Goal: Contribute content: Add original content to the website for others to see

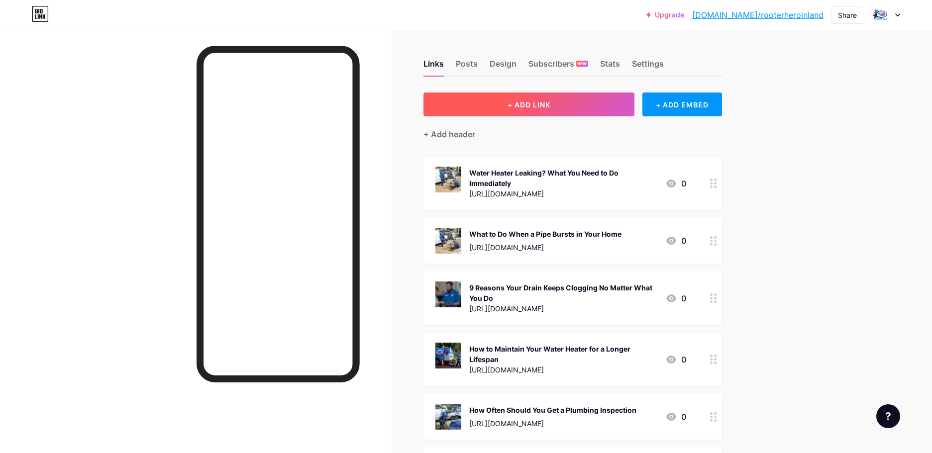
click at [549, 110] on button "+ ADD LINK" at bounding box center [530, 105] width 212 height 24
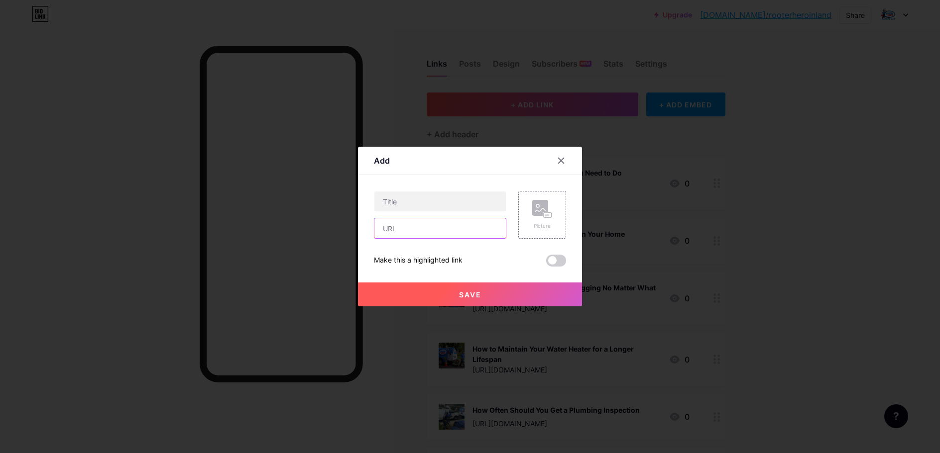
click at [388, 232] on input "text" at bounding box center [439, 229] width 131 height 20
paste input "[URL][DOMAIN_NAME]"
type input "[URL][DOMAIN_NAME]"
click at [416, 207] on input "text" at bounding box center [439, 202] width 131 height 20
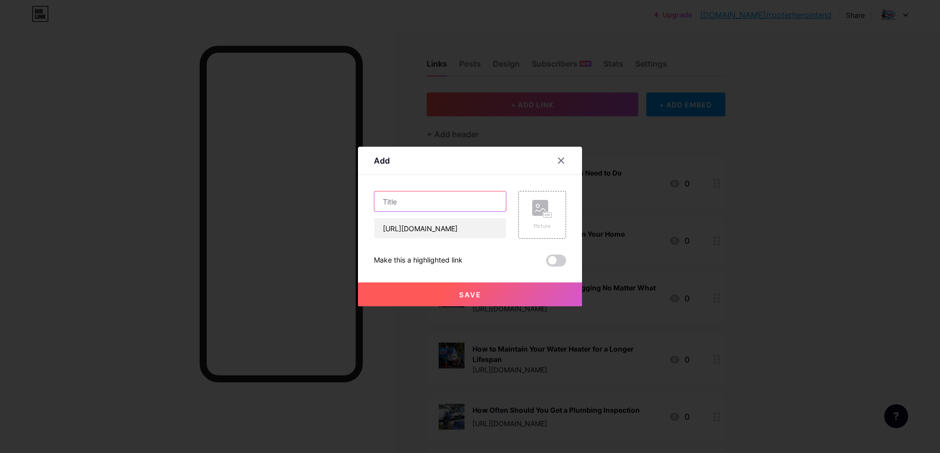
scroll to position [0, 0]
paste input "Slow Drains? 5 Fast Solutions You Can Try Before Calling a Plumber"
type input "Slow Drains? 5 Fast Solutions You Can Try Before Calling a Plumber"
click at [466, 295] on span "Save" at bounding box center [470, 295] width 22 height 8
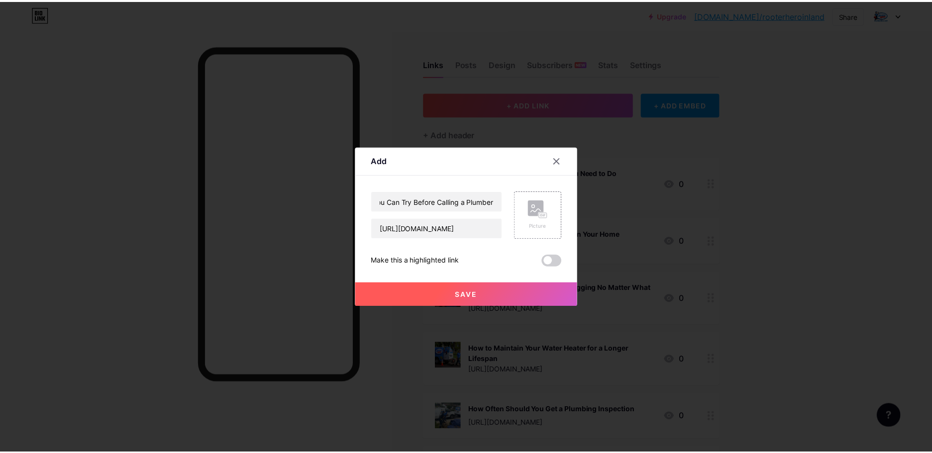
scroll to position [0, 0]
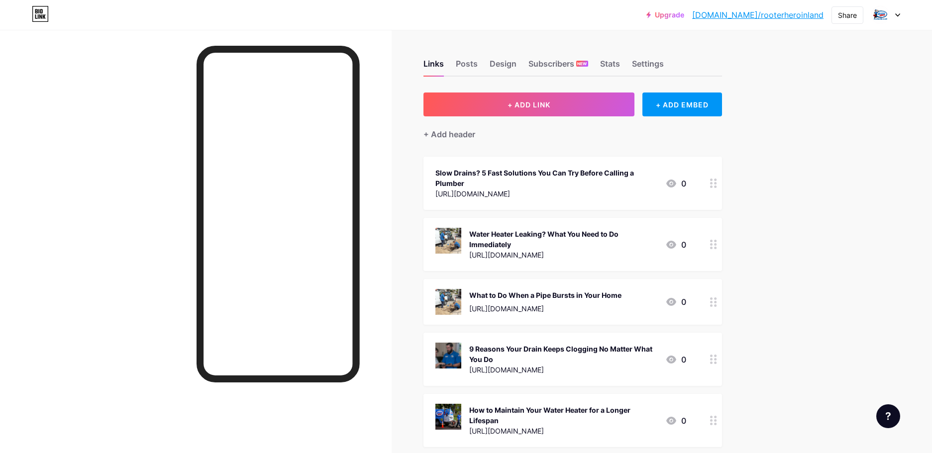
click at [617, 178] on div "Slow Drains? 5 Fast Solutions You Can Try Before Calling a Plumber" at bounding box center [547, 178] width 222 height 21
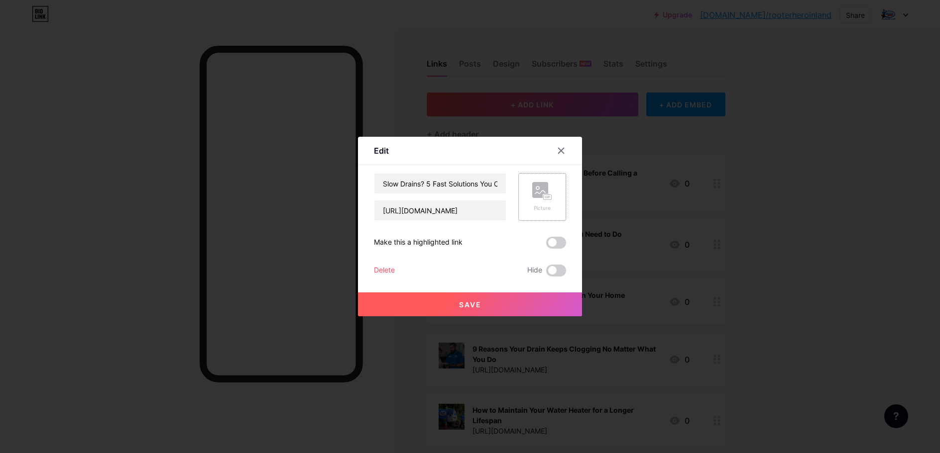
click at [528, 192] on div "Picture" at bounding box center [542, 197] width 48 height 48
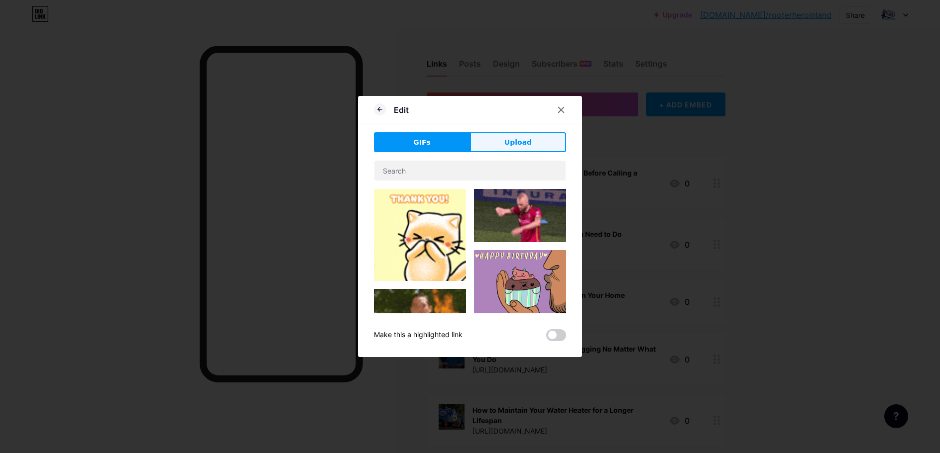
click at [493, 142] on button "Upload" at bounding box center [518, 142] width 96 height 20
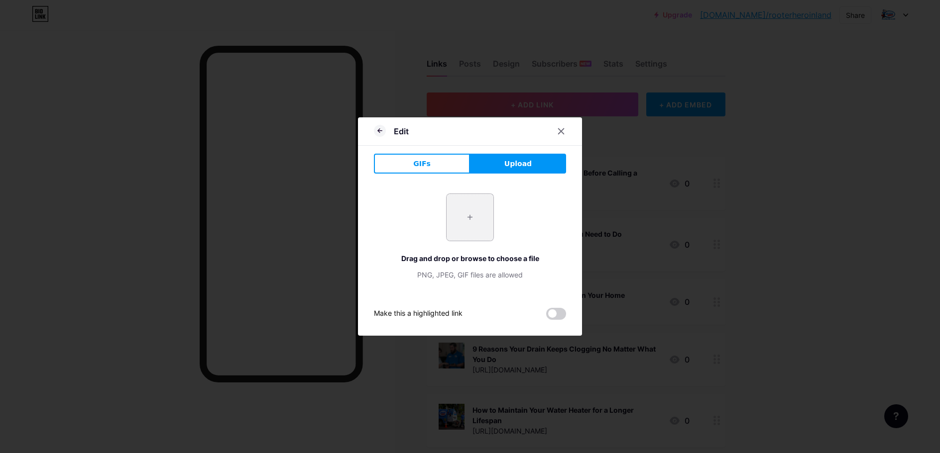
click at [455, 219] on input "file" at bounding box center [469, 217] width 47 height 47
type input "C:\fakepath\1605474719pic-1g.jpg"
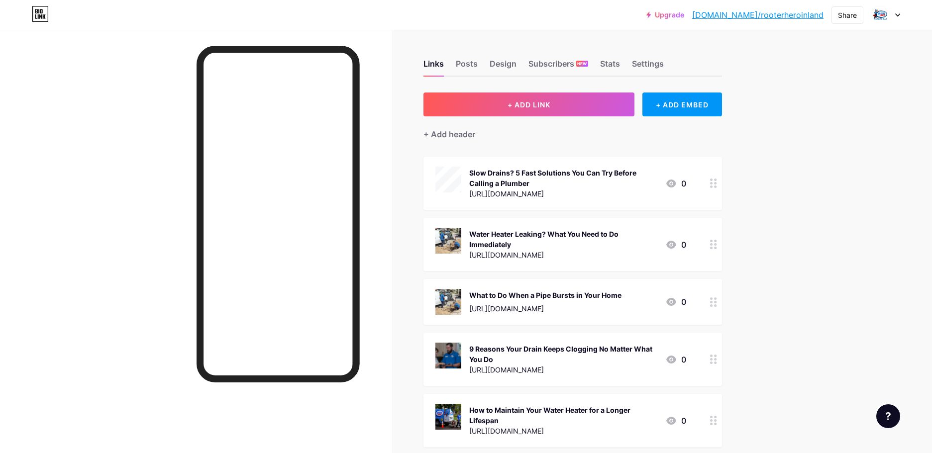
click at [555, 245] on div "Water Heater Leaking? What You Need to Do Immediately" at bounding box center [563, 239] width 188 height 21
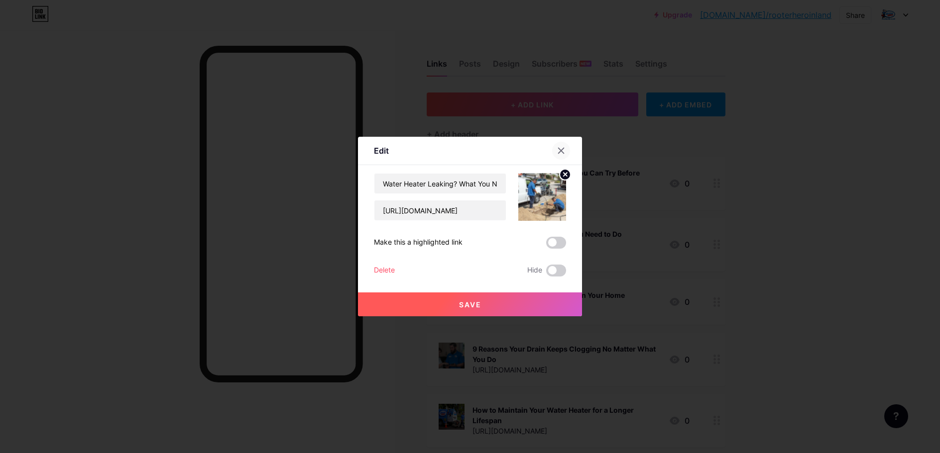
click at [557, 147] on icon at bounding box center [561, 151] width 8 height 8
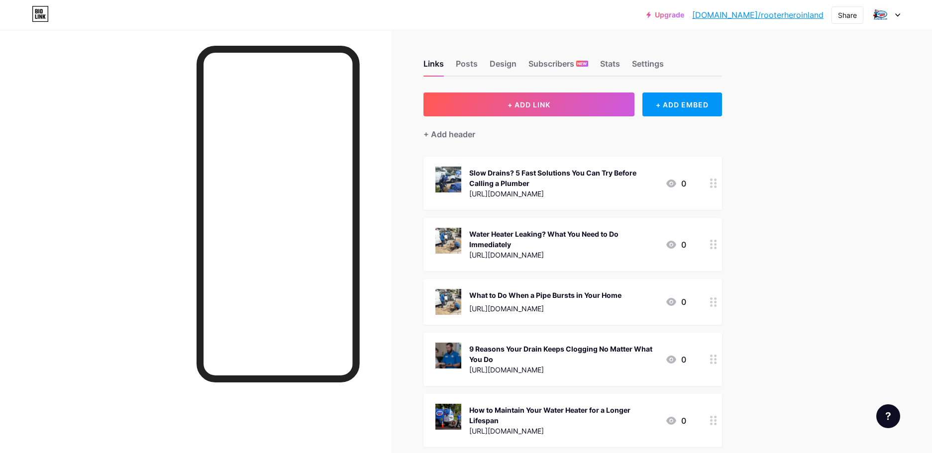
click at [637, 179] on div "Slow Drains? 5 Fast Solutions You Can Try Before Calling a Plumber" at bounding box center [563, 178] width 188 height 21
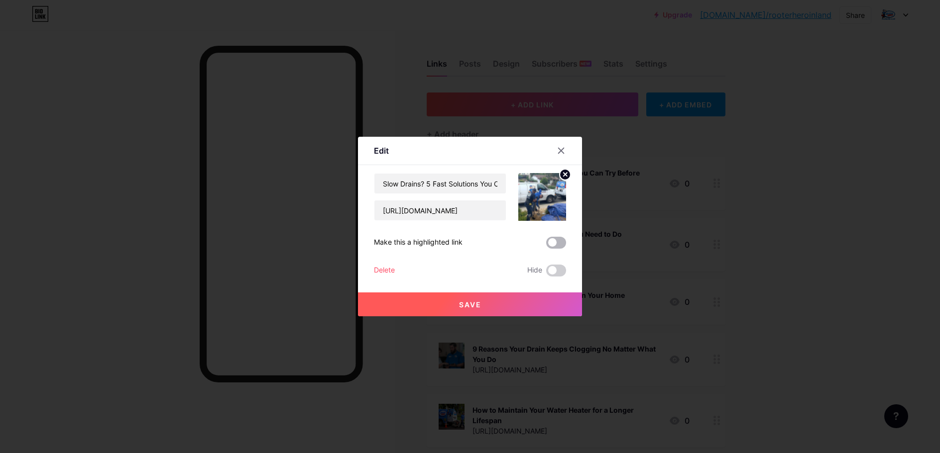
click at [547, 245] on span at bounding box center [556, 243] width 20 height 12
click at [546, 245] on input "checkbox" at bounding box center [546, 245] width 0 height 0
click at [485, 287] on div "Save" at bounding box center [470, 297] width 224 height 40
click at [478, 297] on button "Save" at bounding box center [470, 305] width 224 height 24
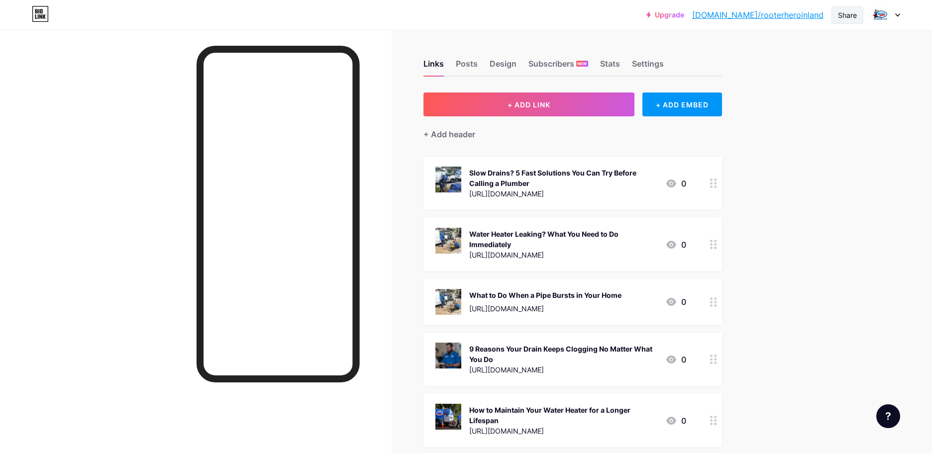
click at [854, 12] on div "Share" at bounding box center [847, 15] width 19 height 10
click at [765, 51] on div "Copy link" at bounding box center [765, 51] width 37 height 12
